Goal: Check status

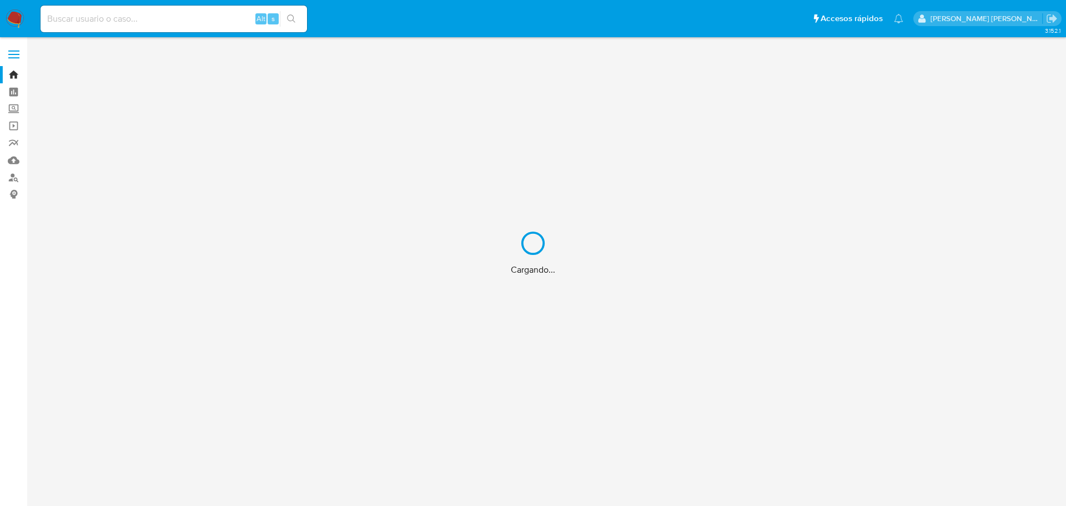
click at [177, 24] on div "Cargando..." at bounding box center [533, 253] width 1066 height 506
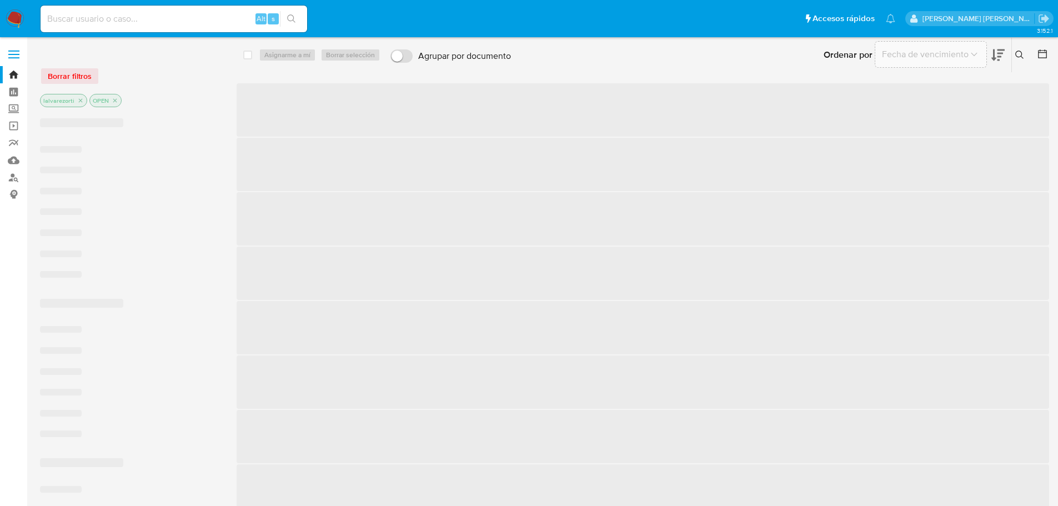
click at [167, 16] on input at bounding box center [174, 19] width 267 height 14
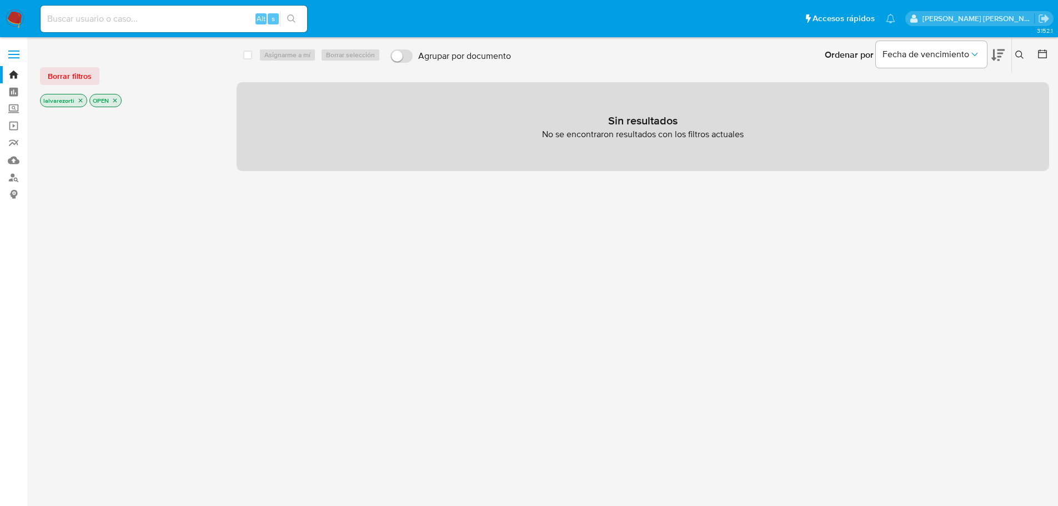
click at [118, 100] on p "OPEN" at bounding box center [105, 100] width 31 height 12
click at [114, 99] on icon "close-filter" at bounding box center [115, 100] width 7 height 7
click at [79, 101] on icon "close-filter" at bounding box center [80, 100] width 7 height 7
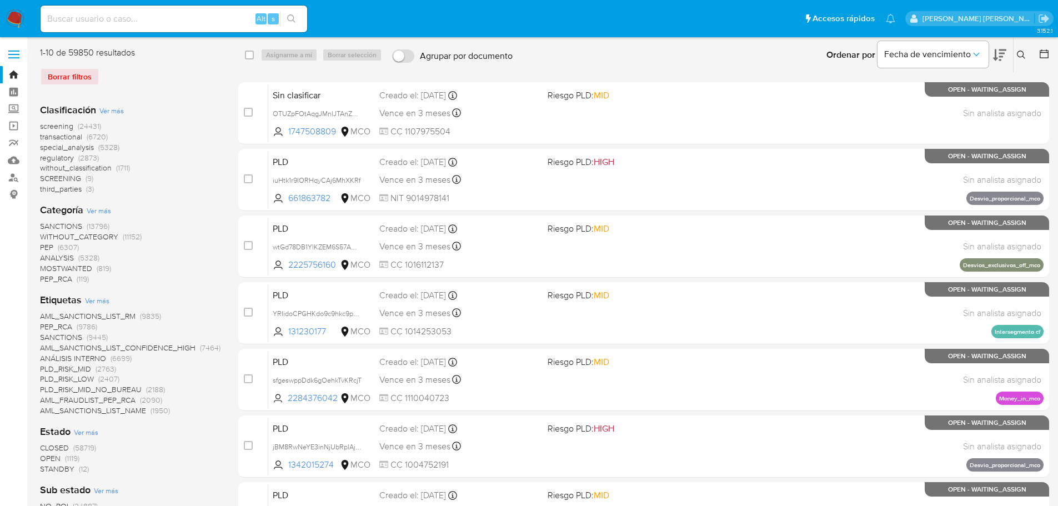
click at [122, 9] on div "Alt s" at bounding box center [174, 19] width 267 height 27
click at [120, 20] on input at bounding box center [174, 19] width 267 height 14
paste input "2238996233"
type input "2238996233"
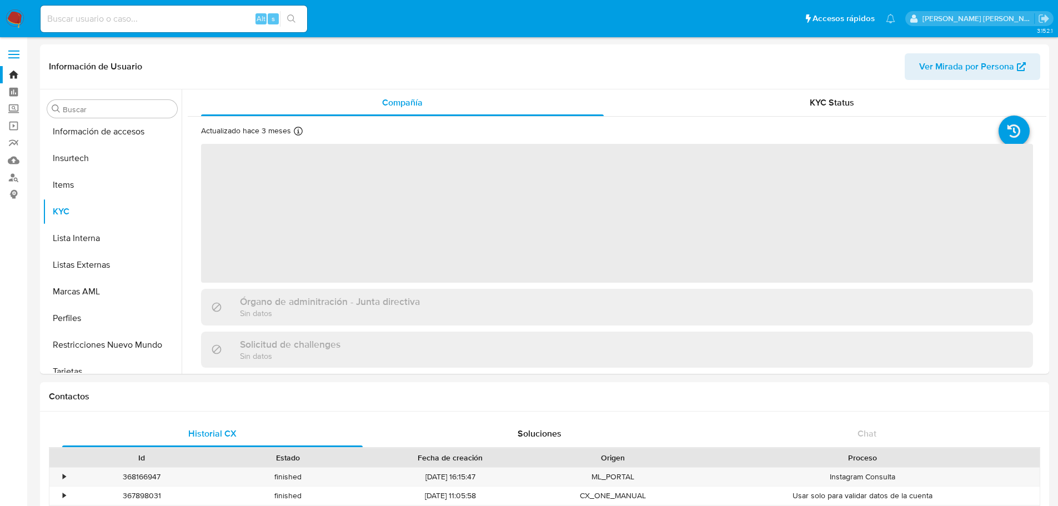
scroll to position [443, 0]
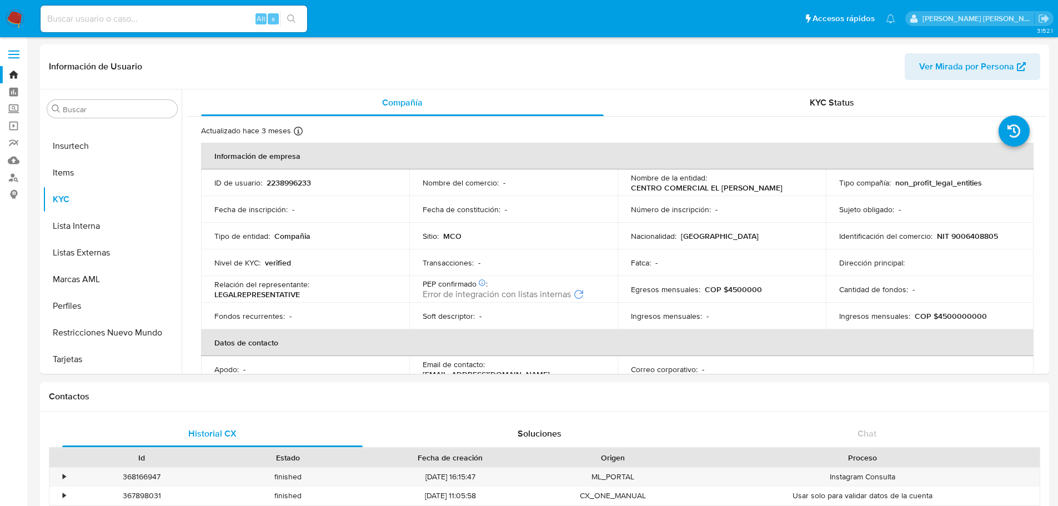
select select "10"
click at [134, 26] on input at bounding box center [174, 19] width 267 height 14
paste input "2238996233"
type input "2238996233"
click at [296, 18] on button "search-icon" at bounding box center [291, 19] width 23 height 16
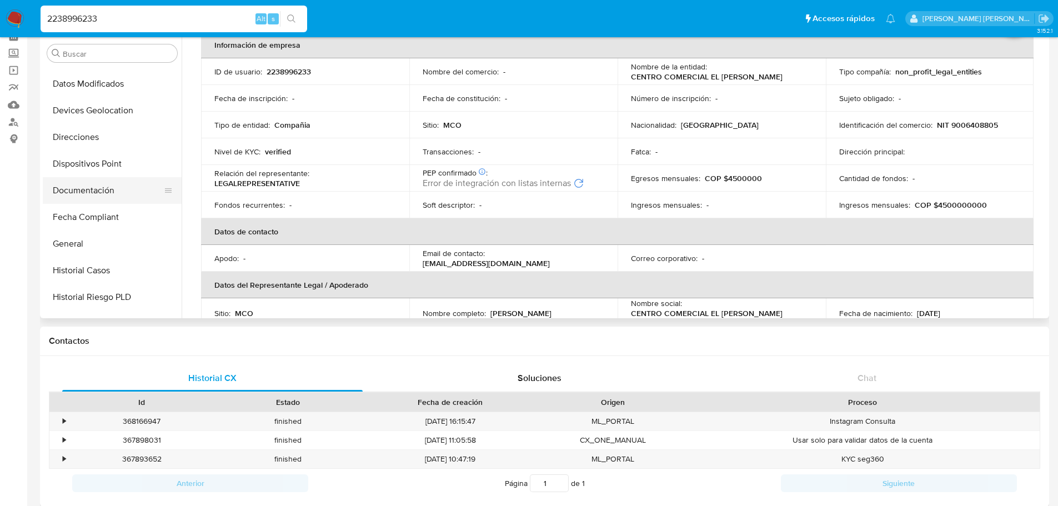
scroll to position [109, 0]
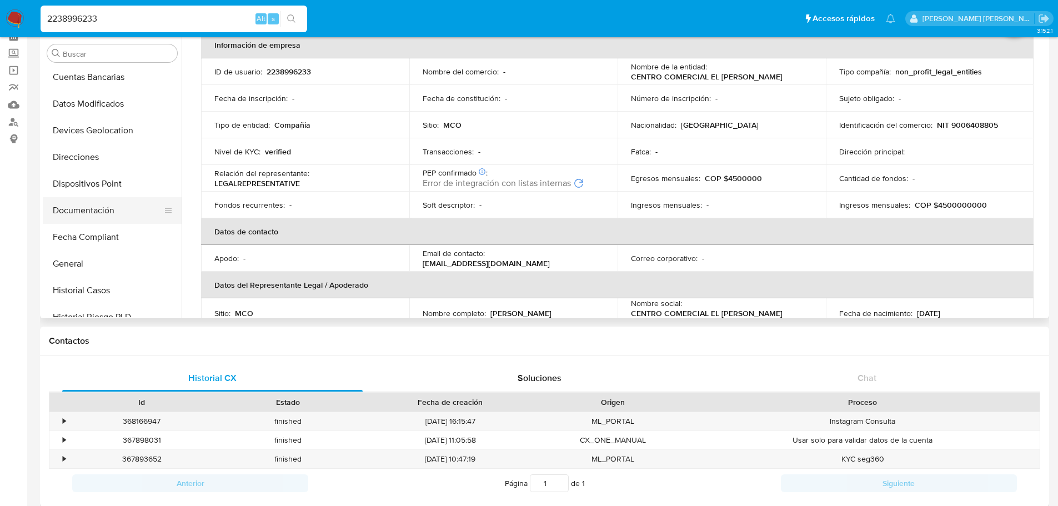
click at [113, 214] on button "Documentación" at bounding box center [108, 210] width 130 height 27
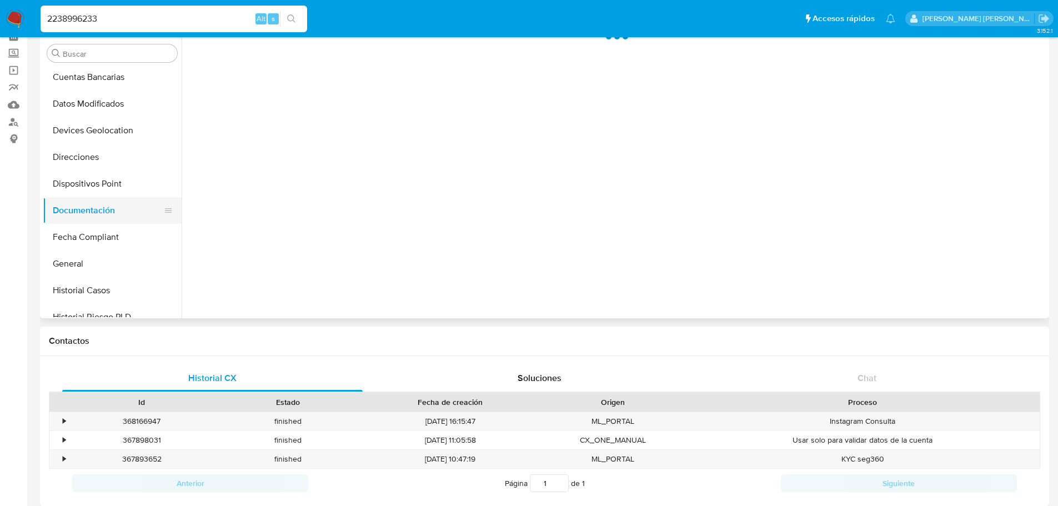
scroll to position [0, 0]
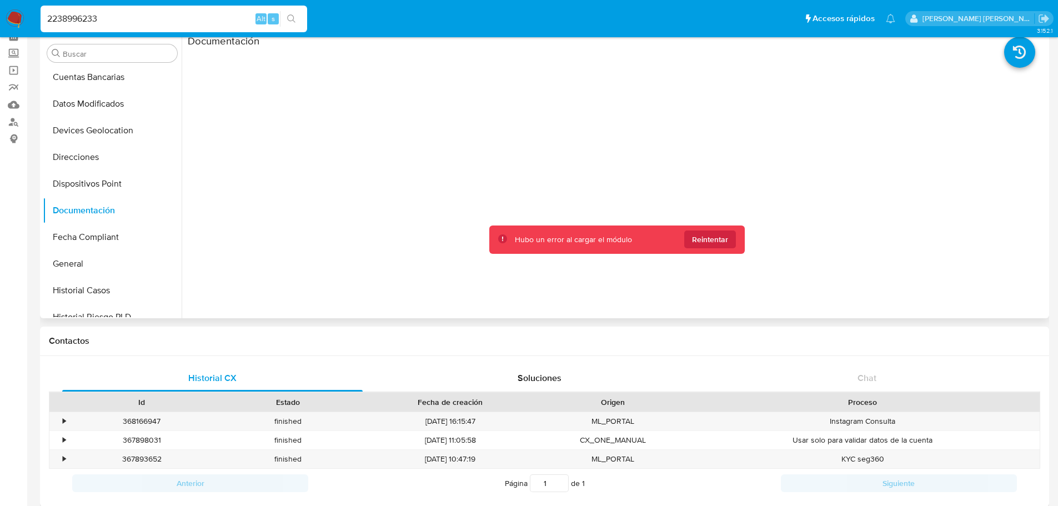
click at [684, 230] on button "Reintentar" at bounding box center [710, 239] width 52 height 18
